Goal: Task Accomplishment & Management: Use online tool/utility

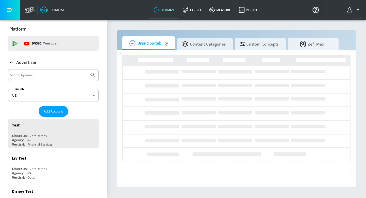
drag, startPoint x: 54, startPoint y: 73, endPoint x: 57, endPoint y: 73, distance: 3.6
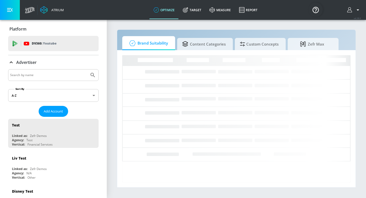
click at [54, 73] on input "Search by name" at bounding box center [48, 75] width 77 height 7
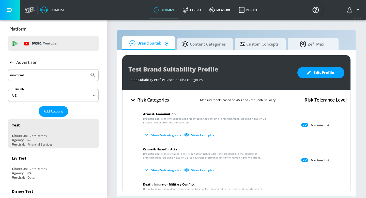
click at [55, 77] on input "universal" at bounding box center [48, 75] width 77 height 7
type input "universal"
click at [87, 69] on button "Submit Search" at bounding box center [92, 74] width 11 height 11
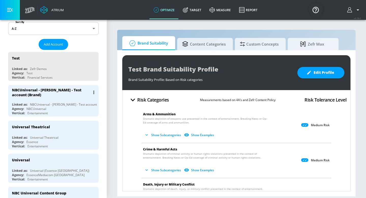
scroll to position [70, 0]
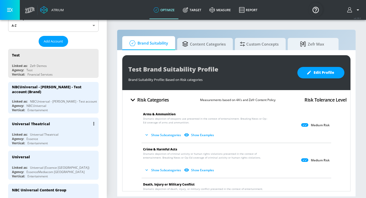
click at [61, 139] on div "Agency: Essence" at bounding box center [54, 138] width 85 height 4
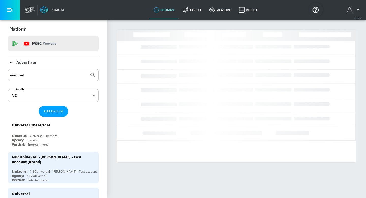
click at [12, 64] on icon at bounding box center [11, 62] width 6 height 6
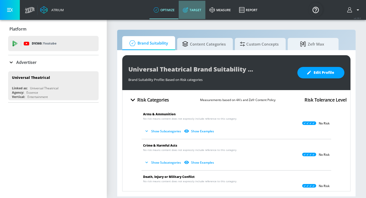
click at [191, 11] on link "Target" at bounding box center [192, 10] width 27 height 18
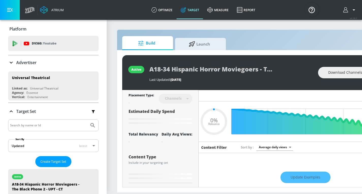
type input "0.05"
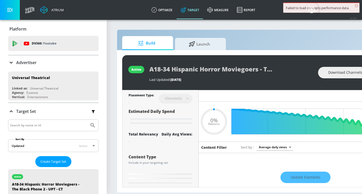
click at [303, 24] on section "Build Launch active A18-34 Hispanic Horror Moviegoers - The Black Phone 2 - UPT…" at bounding box center [267, 106] width 321 height 174
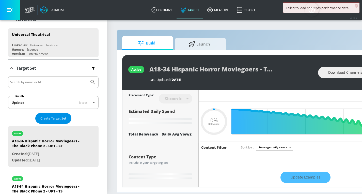
scroll to position [58, 0]
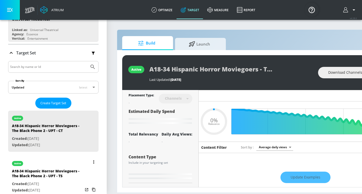
click at [56, 175] on div "A18-34 Hispanic Horror Moviegoers - The Black Phone 2 - UPT - TS" at bounding box center [47, 174] width 71 height 12
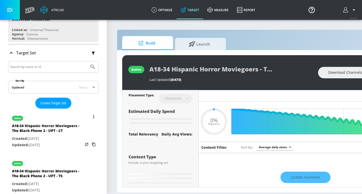
type input "A18-34 Hispanic Horror Moviegoers - The Black Phone 2 - UPT - TS"
type input "videos"
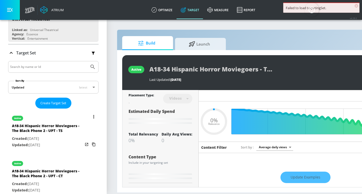
click at [59, 125] on div "A18-34 Hispanic Horror Moviegoers - The Black Phone 2 - UPT - TS" at bounding box center [47, 129] width 71 height 12
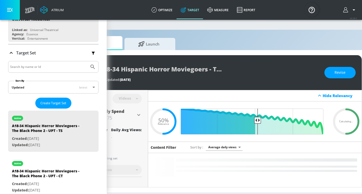
scroll to position [0, 49]
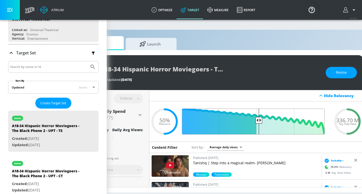
drag, startPoint x: 259, startPoint y: 120, endPoint x: 272, endPoint y: 115, distance: 14.1
click at [261, 119] on input "Final Threshold" at bounding box center [256, 121] width 142 height 26
click at [347, 78] on div "active A18-34 Hispanic Horror Moviegoers - The Black Phone 2 - UPT - TS Last Up…" at bounding box center [218, 72] width 290 height 35
click at [347, 76] on button "Revise" at bounding box center [341, 72] width 31 height 11
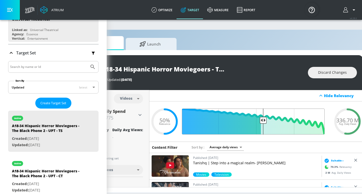
drag, startPoint x: 258, startPoint y: 121, endPoint x: 264, endPoint y: 121, distance: 5.6
click at [264, 121] on input "Final Threshold" at bounding box center [256, 121] width 142 height 26
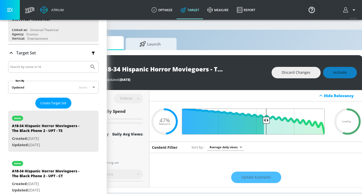
drag, startPoint x: 264, startPoint y: 121, endPoint x: 266, endPoint y: 120, distance: 2.6
click at [266, 120] on input "Final Threshold" at bounding box center [256, 121] width 142 height 26
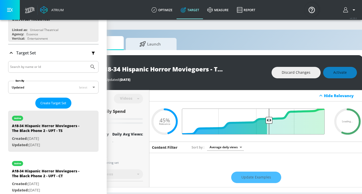
click at [268, 121] on input "Final Threshold" at bounding box center [256, 121] width 142 height 26
click at [271, 121] on input "Final Threshold" at bounding box center [256, 121] width 142 height 26
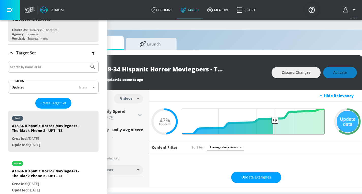
drag, startPoint x: 271, startPoint y: 121, endPoint x: 275, endPoint y: 120, distance: 3.9
click at [275, 120] on input "Final Threshold" at bounding box center [256, 121] width 142 height 26
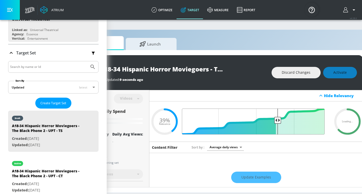
drag, startPoint x: 274, startPoint y: 120, endPoint x: 278, endPoint y: 120, distance: 3.6
click at [278, 120] on input "Final Threshold" at bounding box center [256, 121] width 142 height 26
drag, startPoint x: 277, startPoint y: 120, endPoint x: 280, endPoint y: 120, distance: 3.3
click at [280, 120] on input "Final Threshold" at bounding box center [256, 121] width 142 height 26
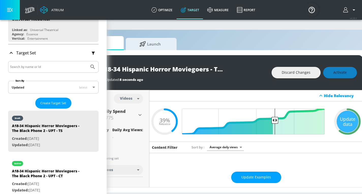
click at [335, 72] on div "Discard Changes Activate" at bounding box center [313, 72] width 85 height 11
click at [279, 118] on input "Final Threshold" at bounding box center [256, 121] width 142 height 26
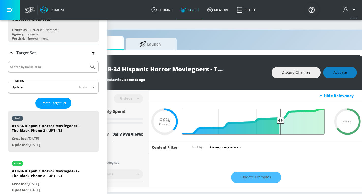
click at [280, 119] on input "Final Threshold" at bounding box center [256, 121] width 142 height 26
click at [334, 70] on div "Discard Changes Activate" at bounding box center [313, 72] width 85 height 11
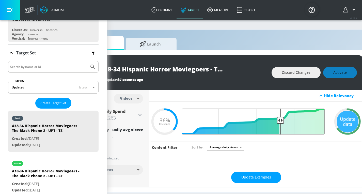
type input "0.35"
click at [280, 119] on input "Final Threshold" at bounding box center [256, 121] width 142 height 26
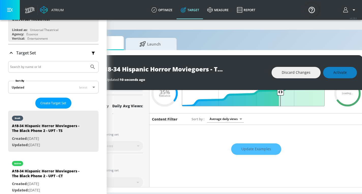
scroll to position [0, 0]
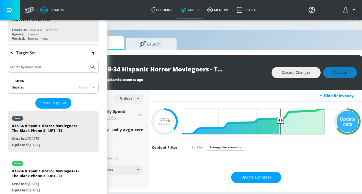
click at [340, 74] on div "Discard Changes Activate" at bounding box center [313, 72] width 85 height 11
click at [350, 123] on div "Update data" at bounding box center [347, 121] width 22 height 22
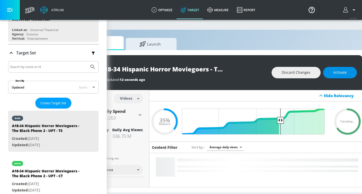
click at [343, 77] on button "Activate" at bounding box center [340, 72] width 34 height 11
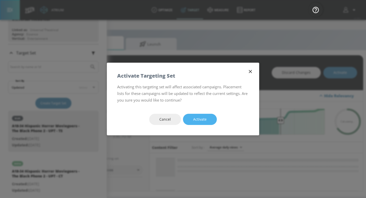
click at [202, 119] on span "Activate" at bounding box center [199, 119] width 13 height 6
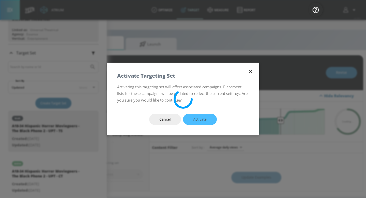
click at [179, 78] on div "Activate Targeting Set" at bounding box center [183, 73] width 152 height 21
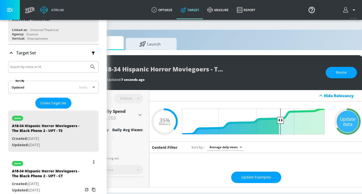
click at [48, 183] on p "Created: [DATE]" at bounding box center [47, 184] width 71 height 6
type input "A18-34 Hispanic Horror Moviegoers - The Black Phone 2 - UPT - CT"
type input "channels"
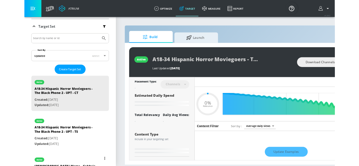
scroll to position [88, 0]
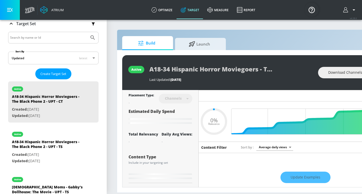
type input "0.58"
